Goal: Task Accomplishment & Management: Manage account settings

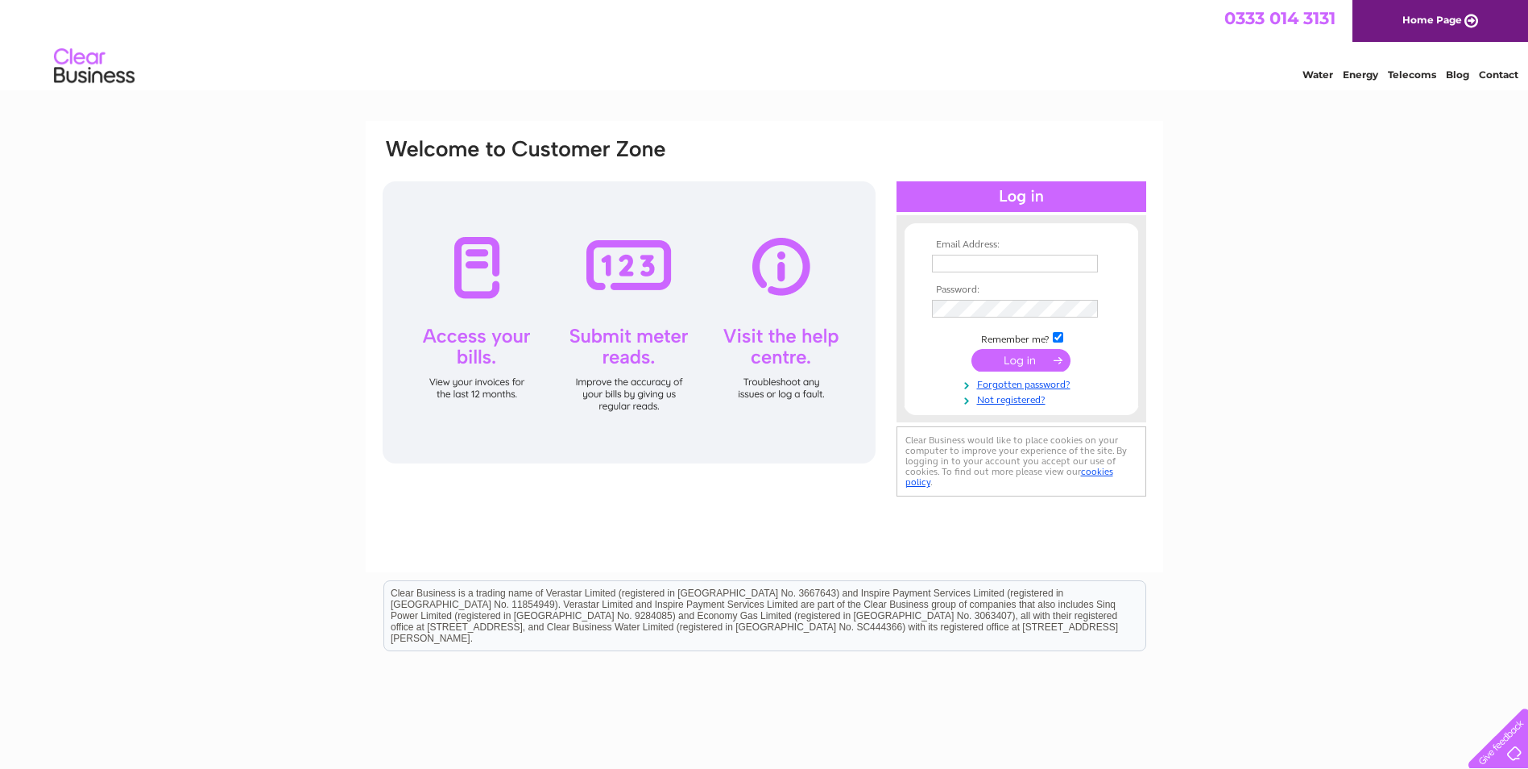
type input "hgjonesmotors@aol.com"
click at [1015, 357] on input "submit" at bounding box center [1021, 360] width 99 height 23
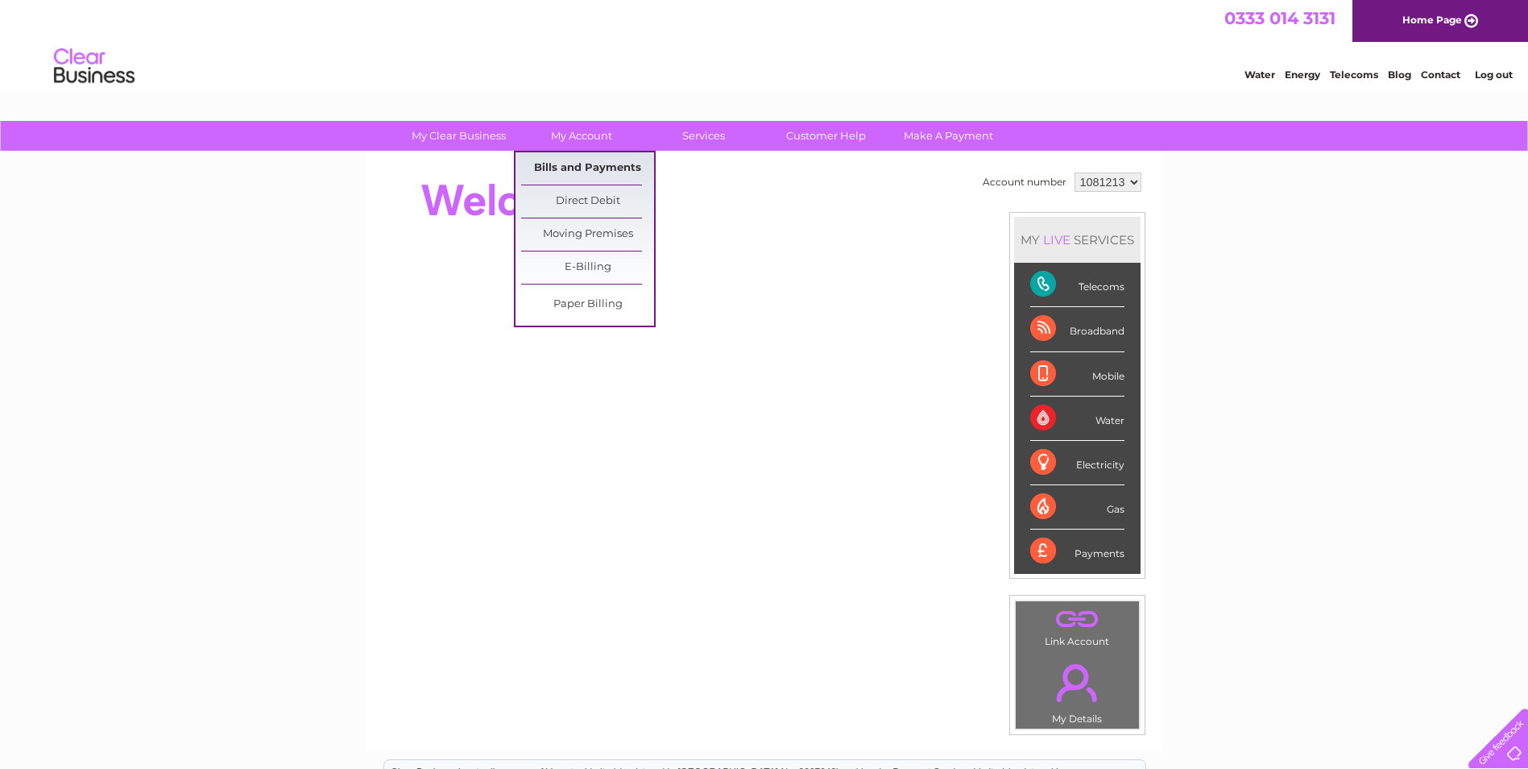
click at [578, 163] on link "Bills and Payments" at bounding box center [587, 168] width 133 height 32
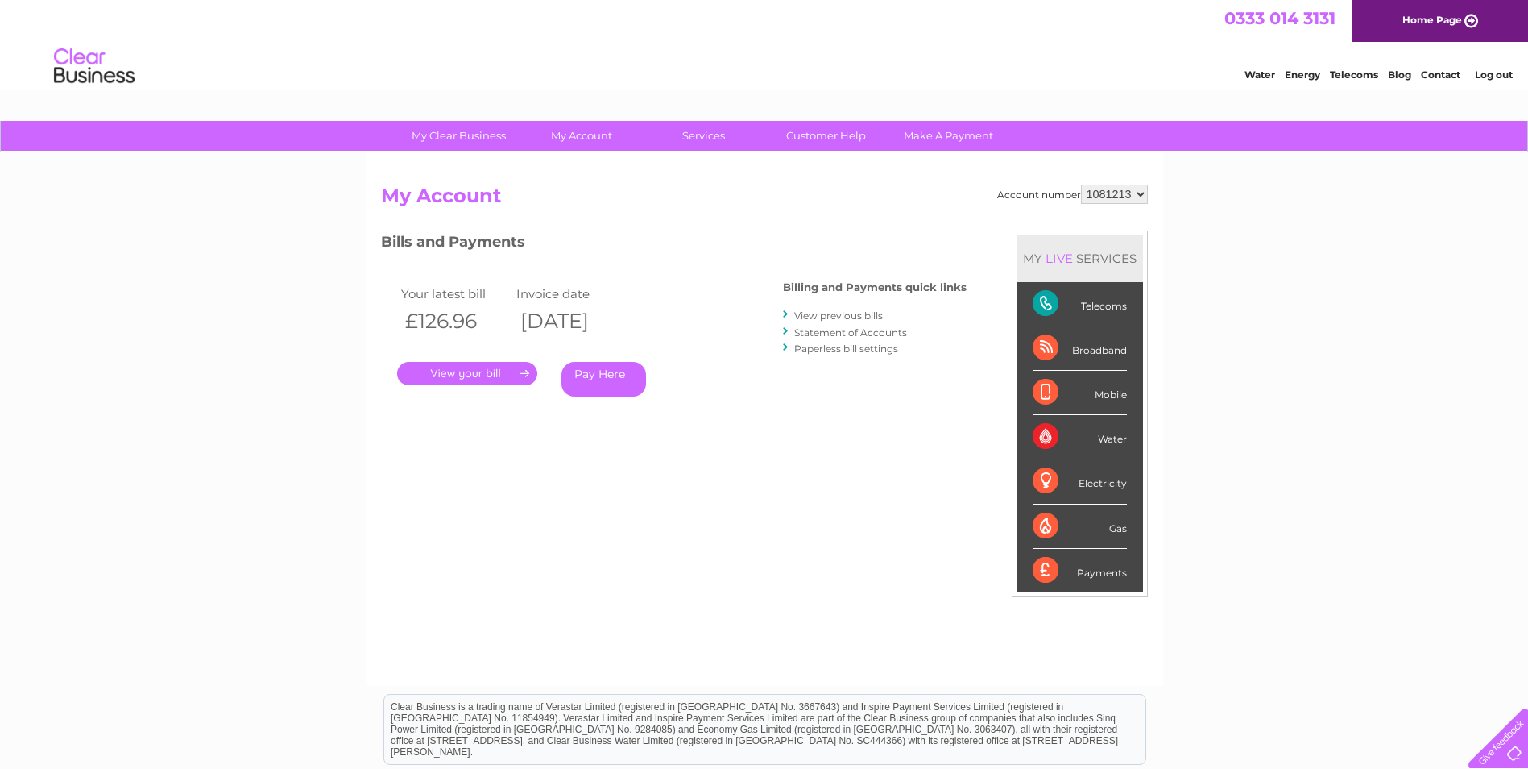
click at [491, 373] on link "." at bounding box center [467, 373] width 140 height 23
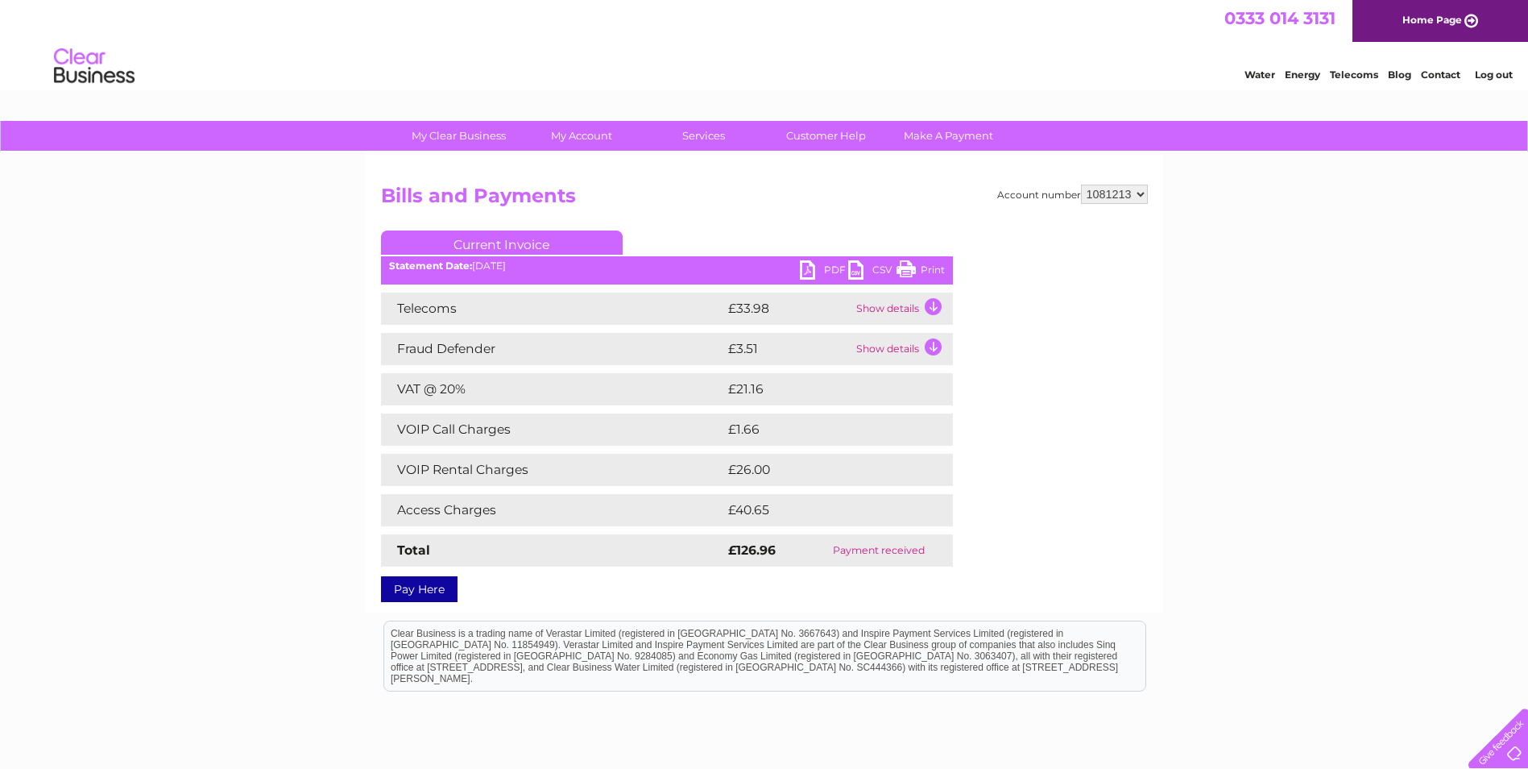
click at [810, 267] on link "PDF" at bounding box center [824, 271] width 48 height 23
